Goal: Find specific page/section: Find specific page/section

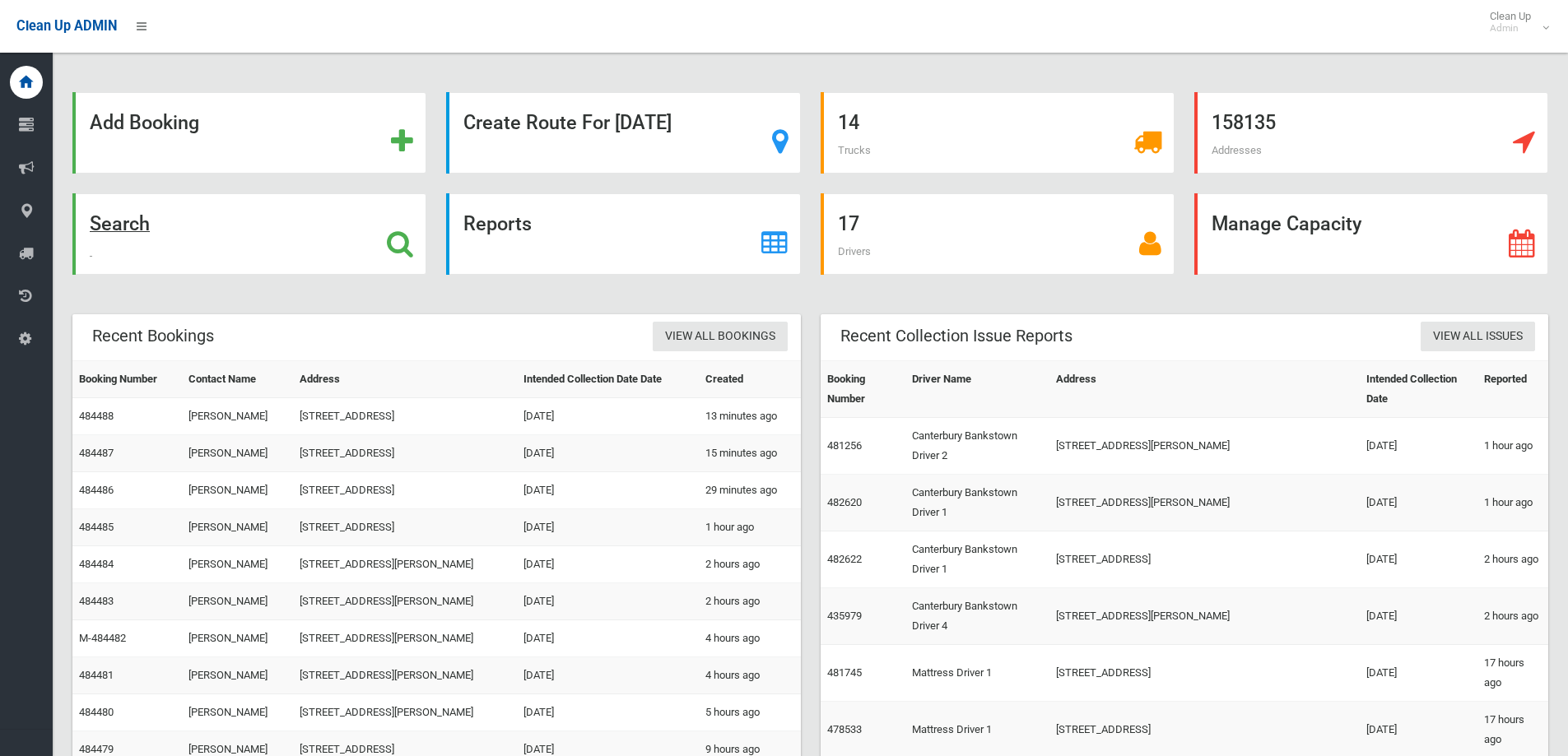
click at [228, 232] on div "Search" at bounding box center [249, 233] width 354 height 81
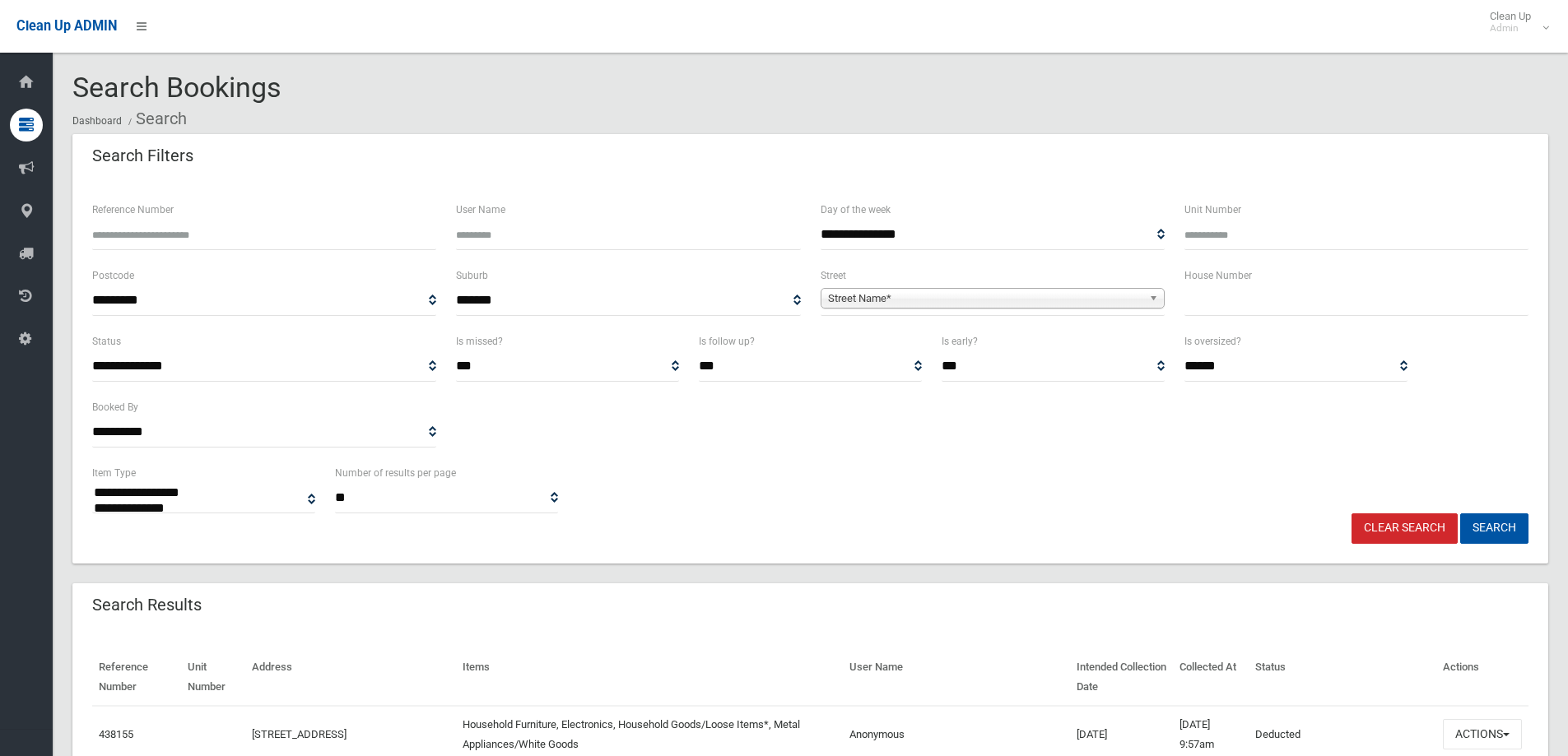
select select
click at [1192, 304] on input "text" at bounding box center [1356, 300] width 344 height 30
type input "**"
click at [1134, 295] on span "Street Name*" at bounding box center [986, 299] width 315 height 20
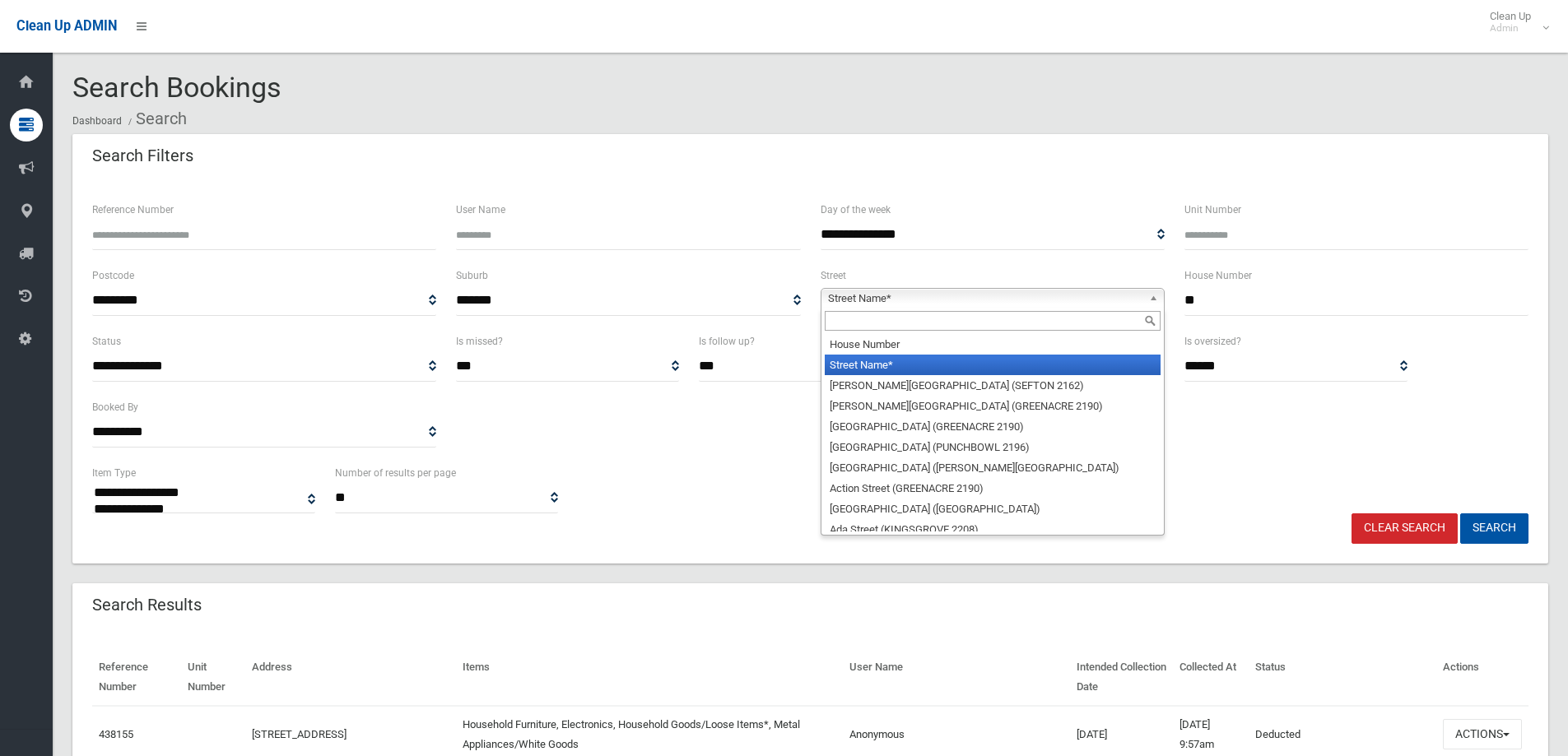
click at [1133, 322] on input "text" at bounding box center [992, 321] width 336 height 20
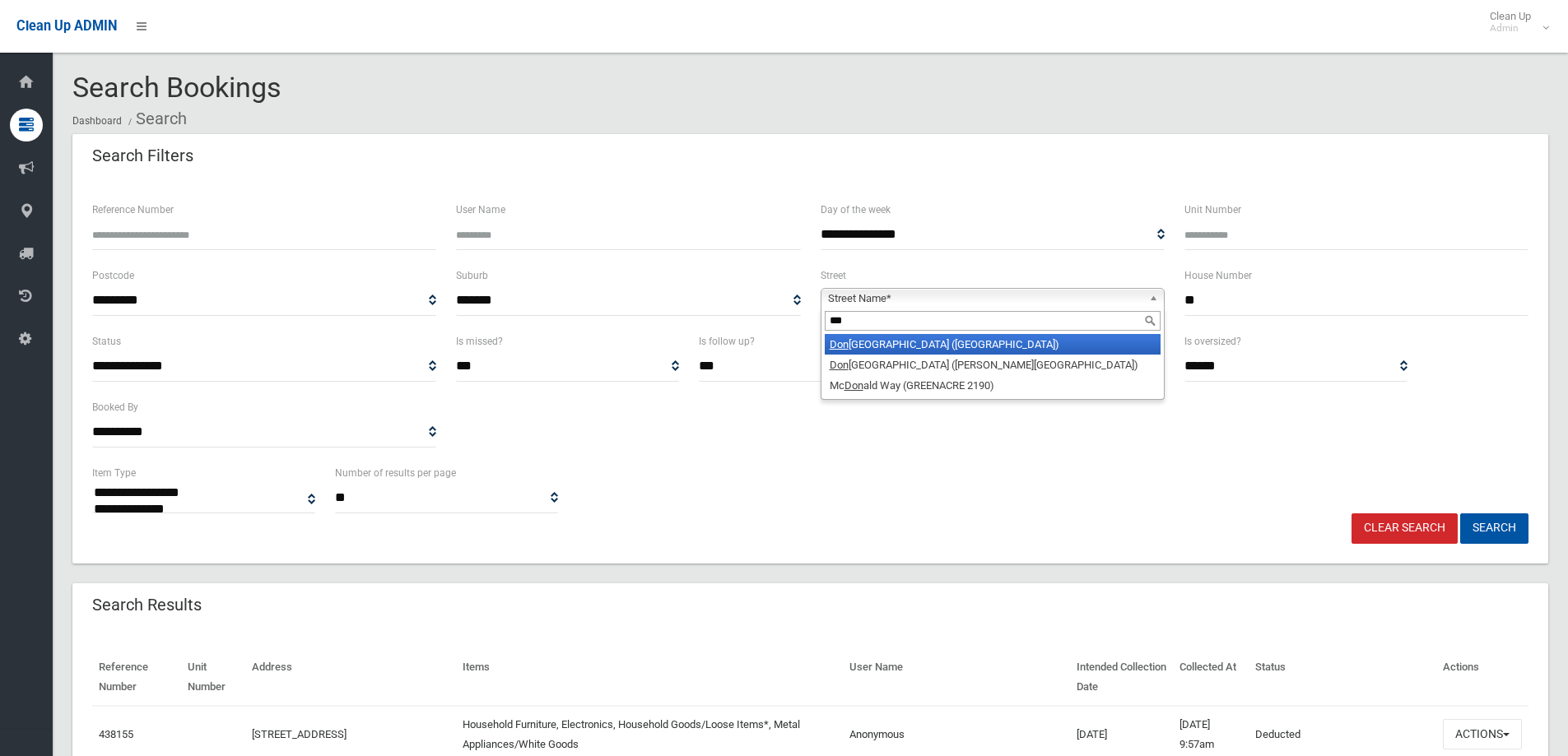
type input "***"
click at [1027, 345] on li "[GEOGRAPHIC_DATA] ([GEOGRAPHIC_DATA])" at bounding box center [992, 344] width 336 height 21
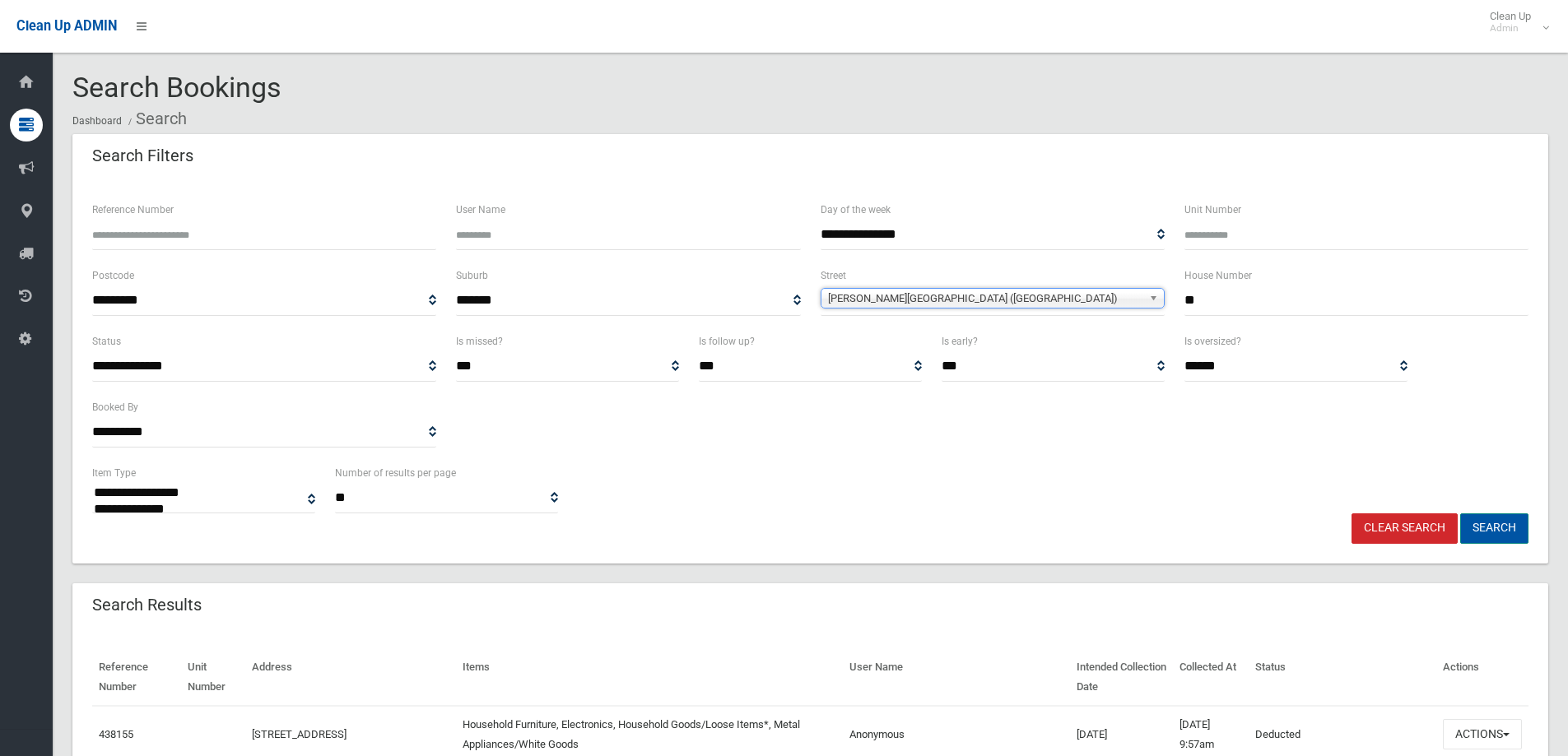
click at [1490, 530] on button "Search" at bounding box center [1494, 529] width 69 height 30
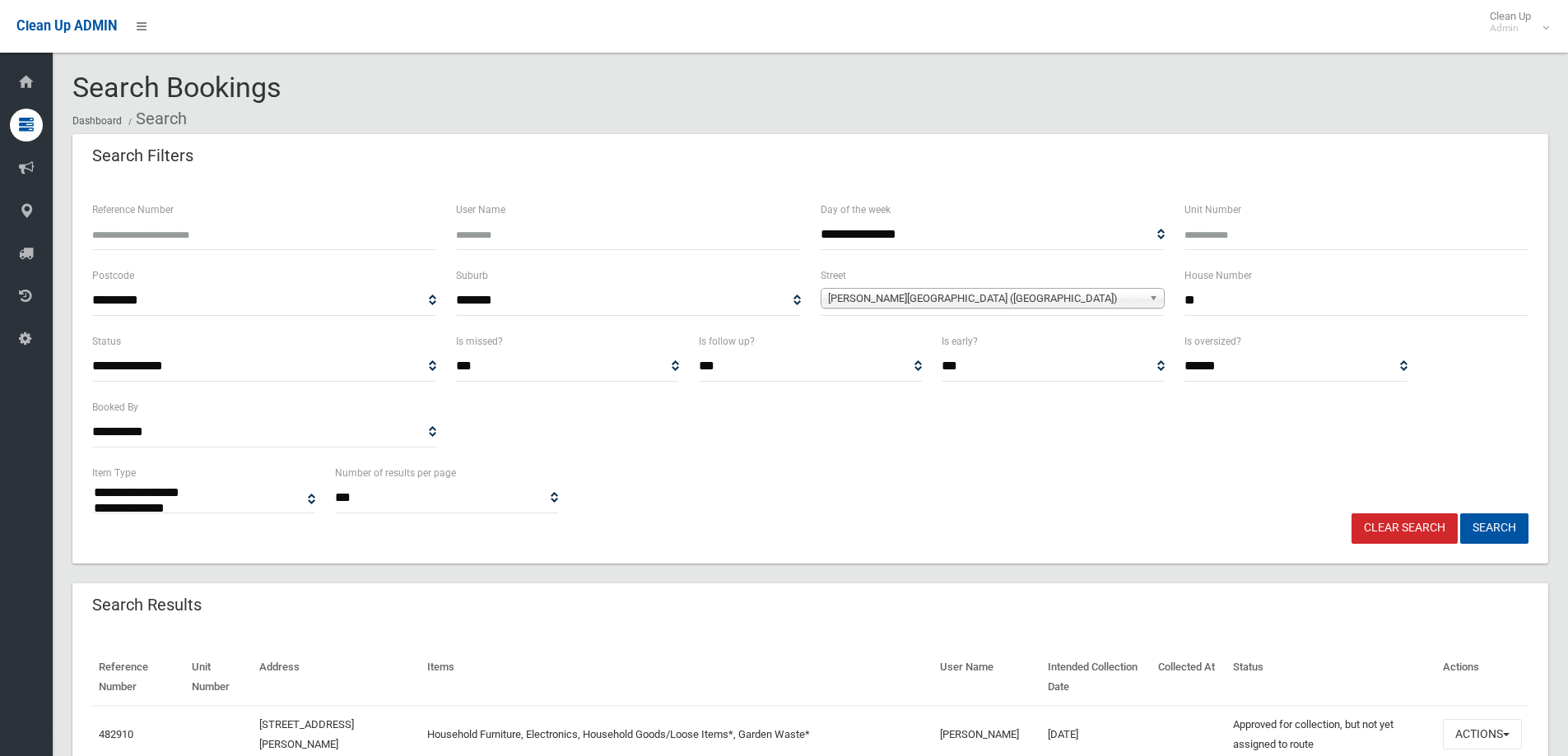
select select
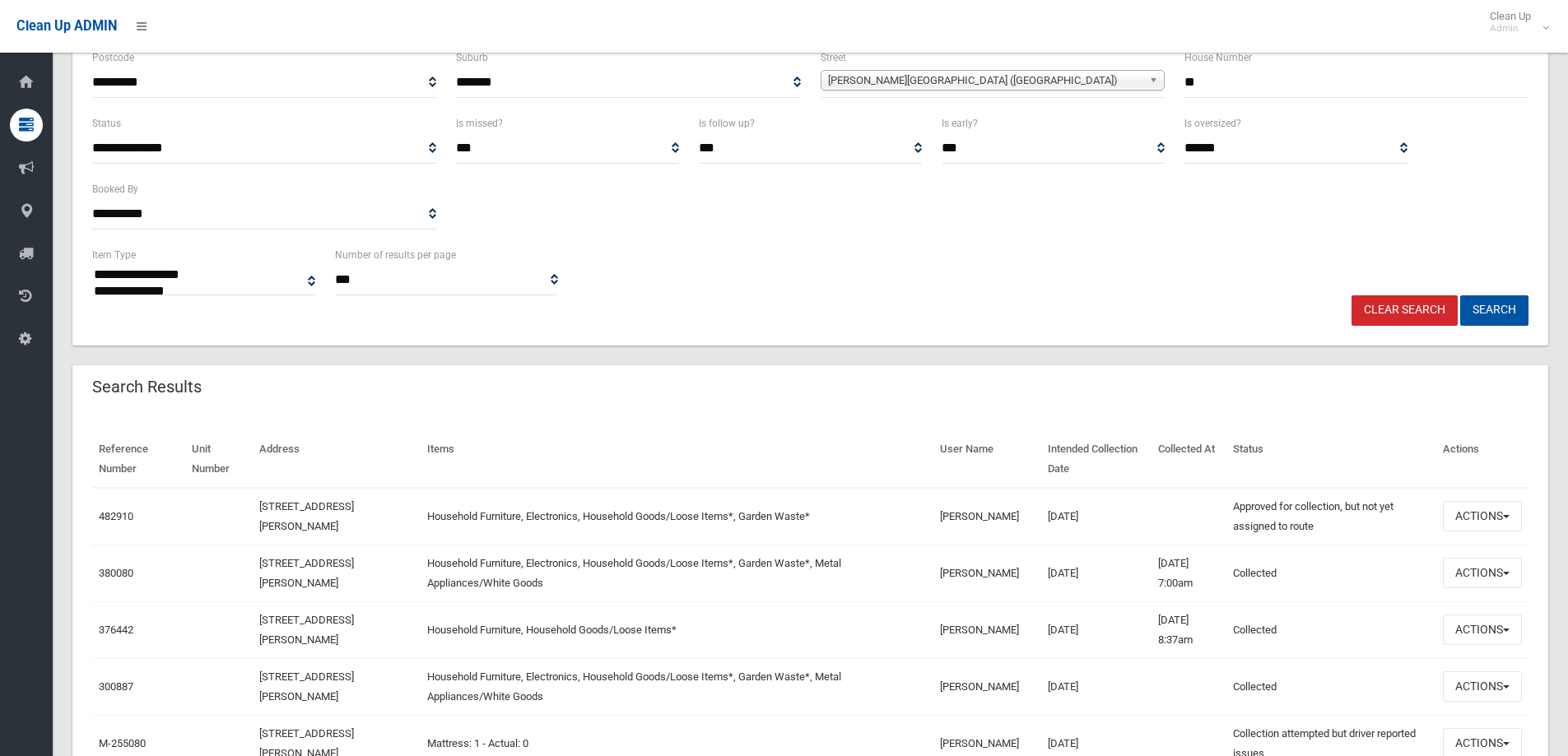
scroll to position [247, 0]
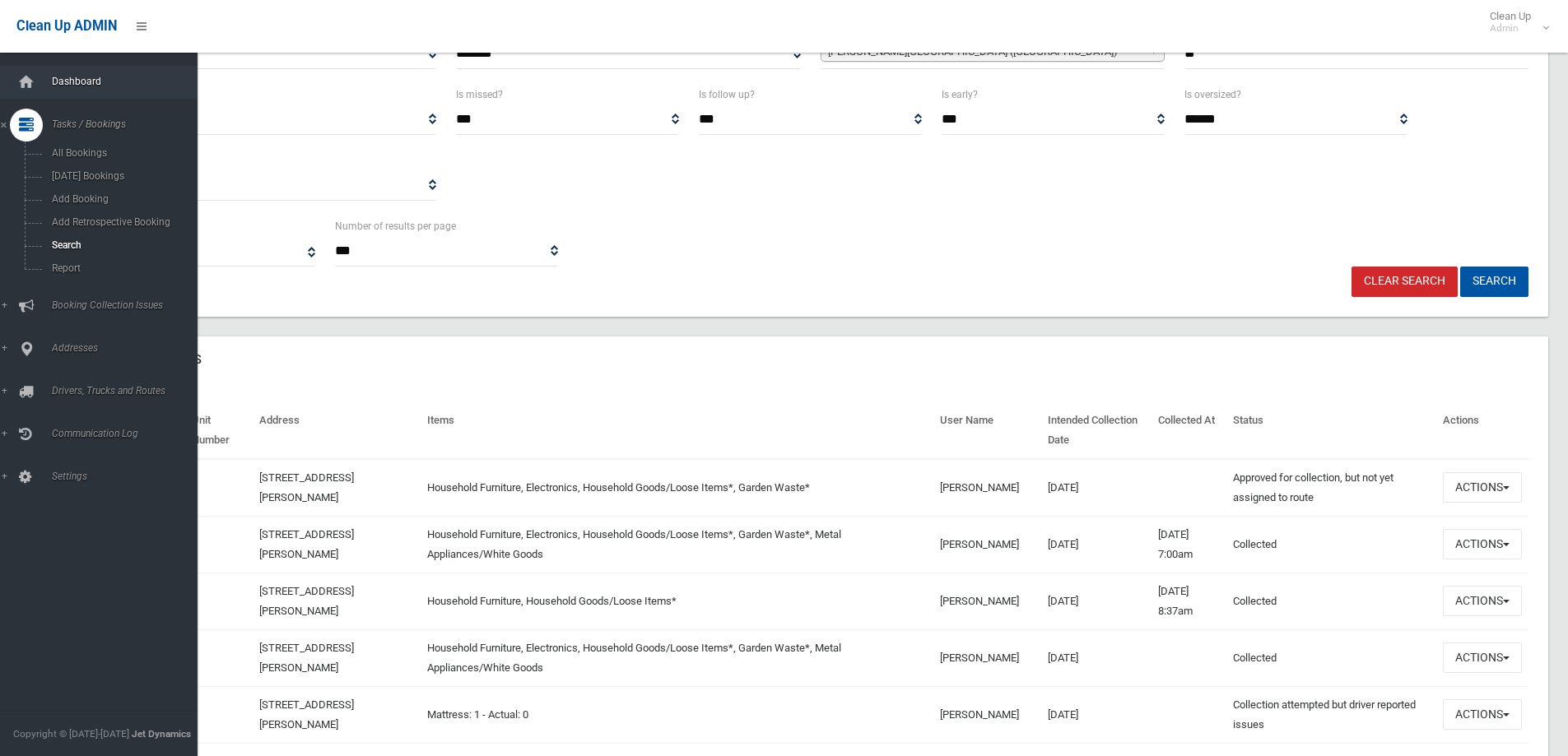
click at [94, 95] on link "Dashboard" at bounding box center [105, 82] width 210 height 33
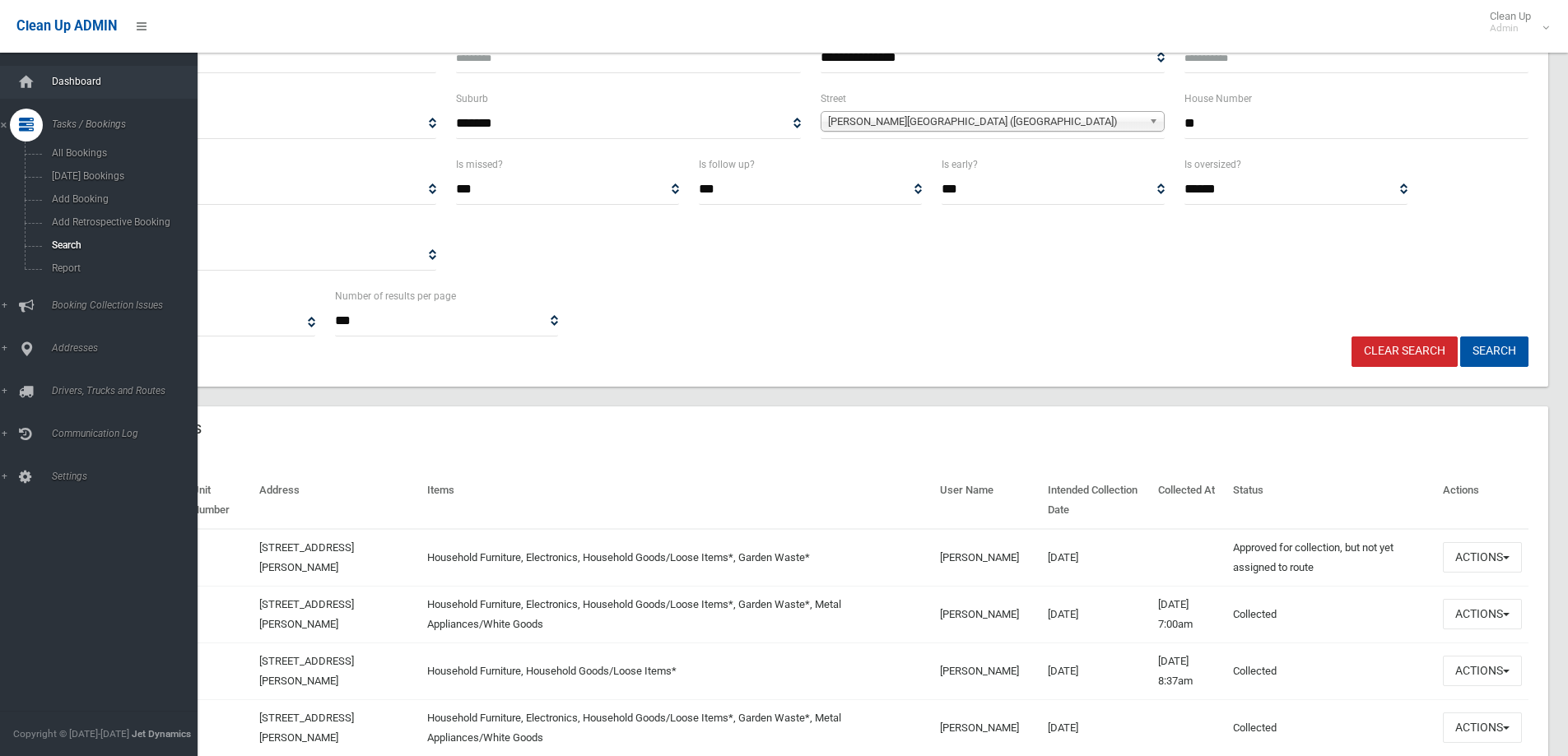
scroll to position [165, 0]
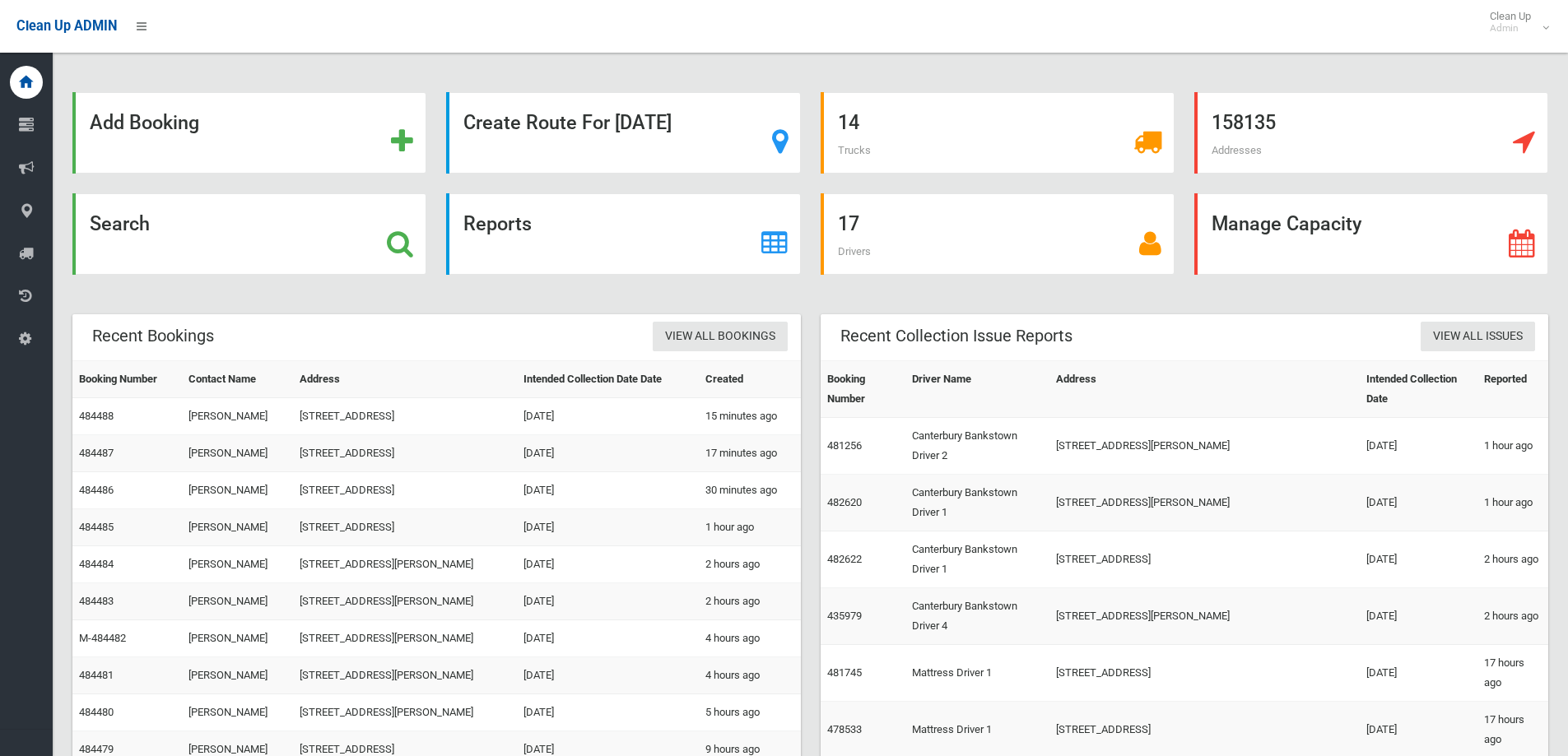
click at [812, 71] on div "Add Booking Create Route For [DATE] 14 Trucks 158135 Addresses Search Reports 1…" at bounding box center [810, 532] width 1515 height 1024
